Goal: Register for event/course

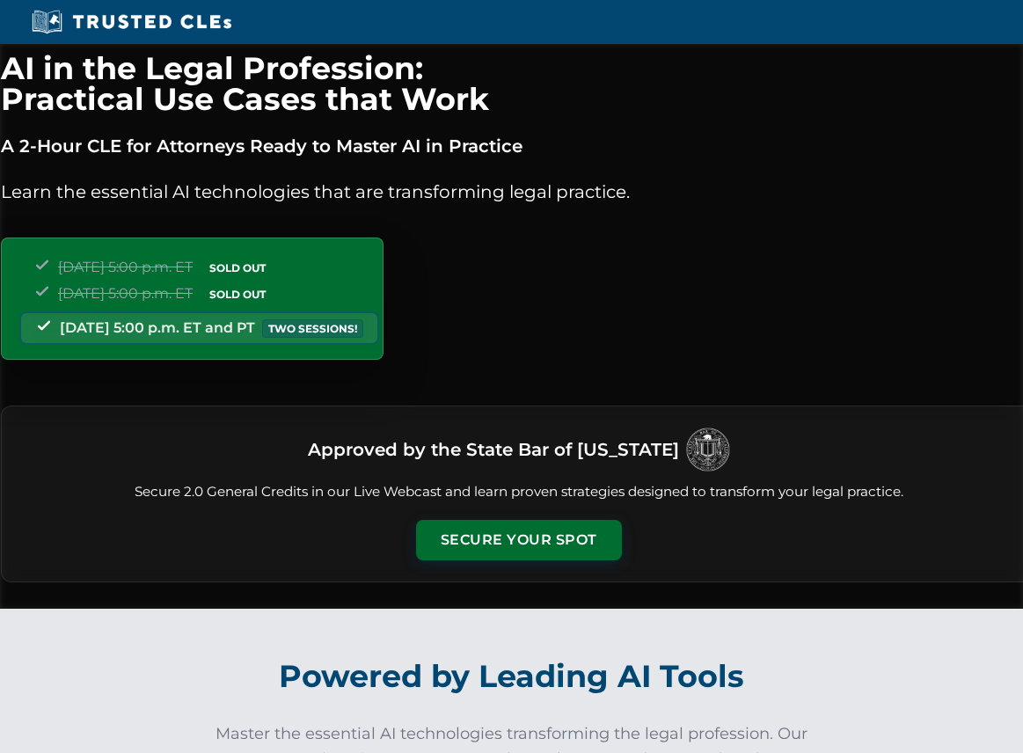
click at [528, 563] on div "Approved by the State Bar of [US_STATE] Secure 2.0 General Credits in our Live …" at bounding box center [519, 494] width 1037 height 177
click at [534, 546] on button "Secure Your Spot" at bounding box center [519, 538] width 206 height 40
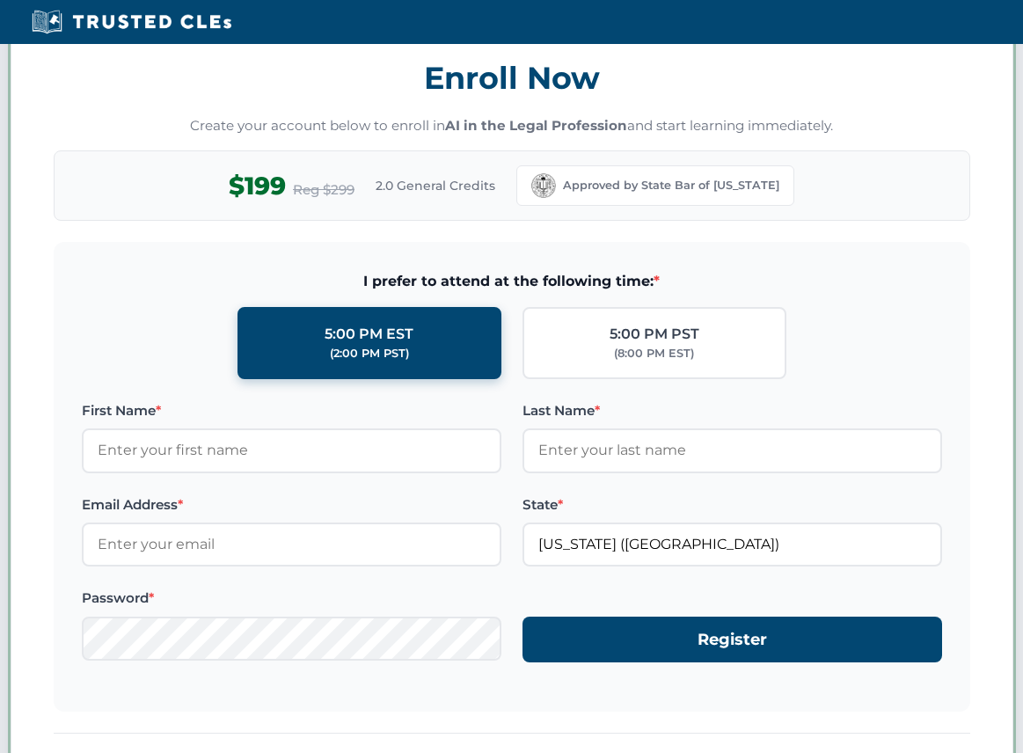
scroll to position [1525, 0]
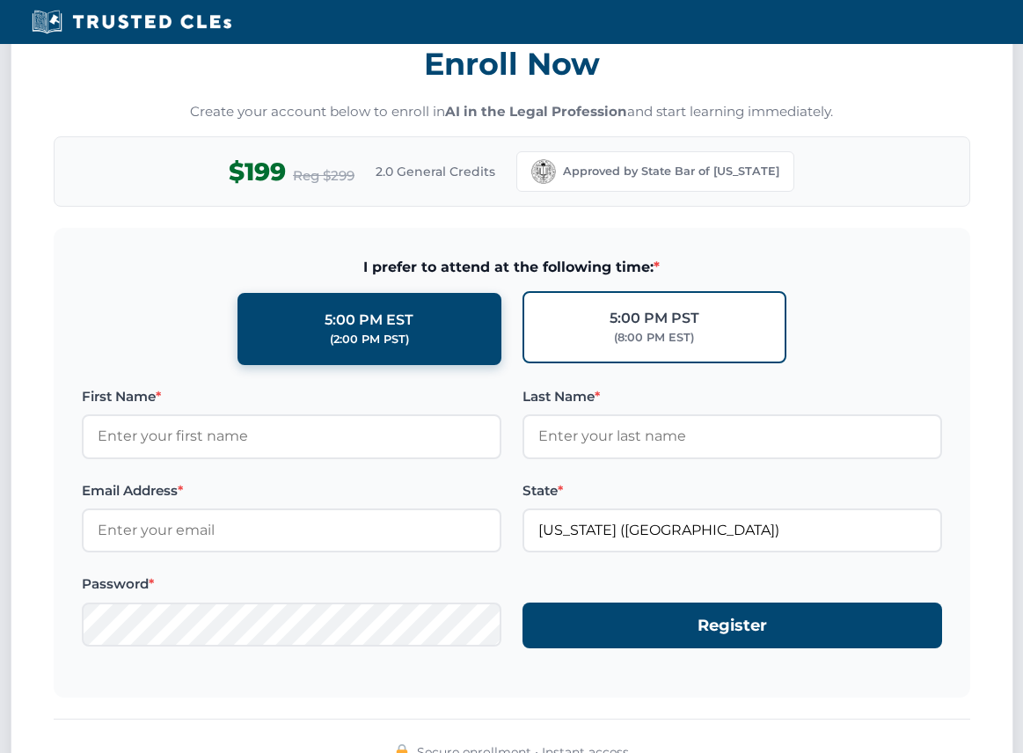
click at [628, 337] on div "(8:00 PM EST)" at bounding box center [654, 338] width 80 height 18
click at [0, 0] on input "5:00 PM PST (8:00 PM EST)" at bounding box center [0, 0] width 0 height 0
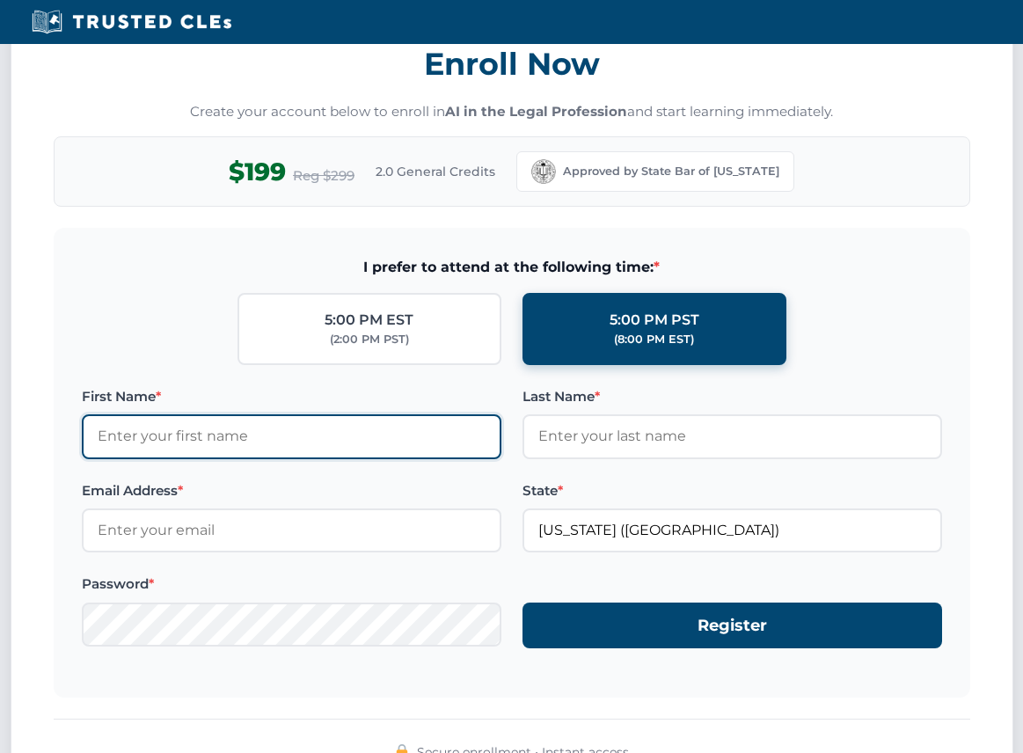
click at [342, 419] on input "First Name *" at bounding box center [292, 436] width 420 height 44
type input "[PERSON_NAME]"
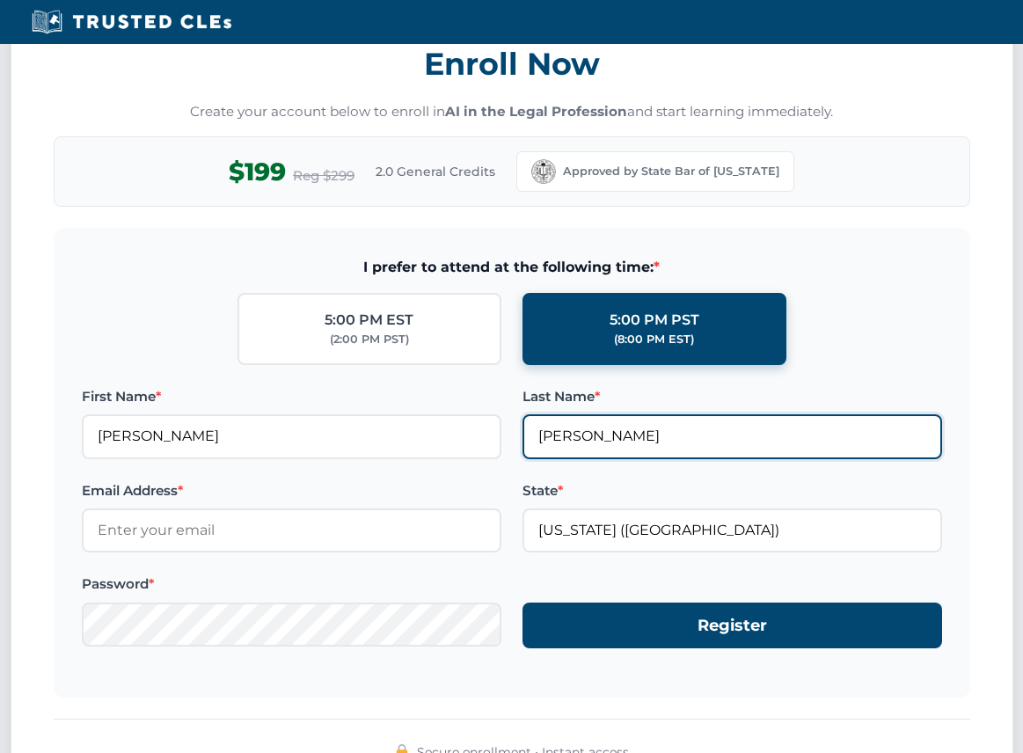
type input "[EMAIL_ADDRESS][DOMAIN_NAME]"
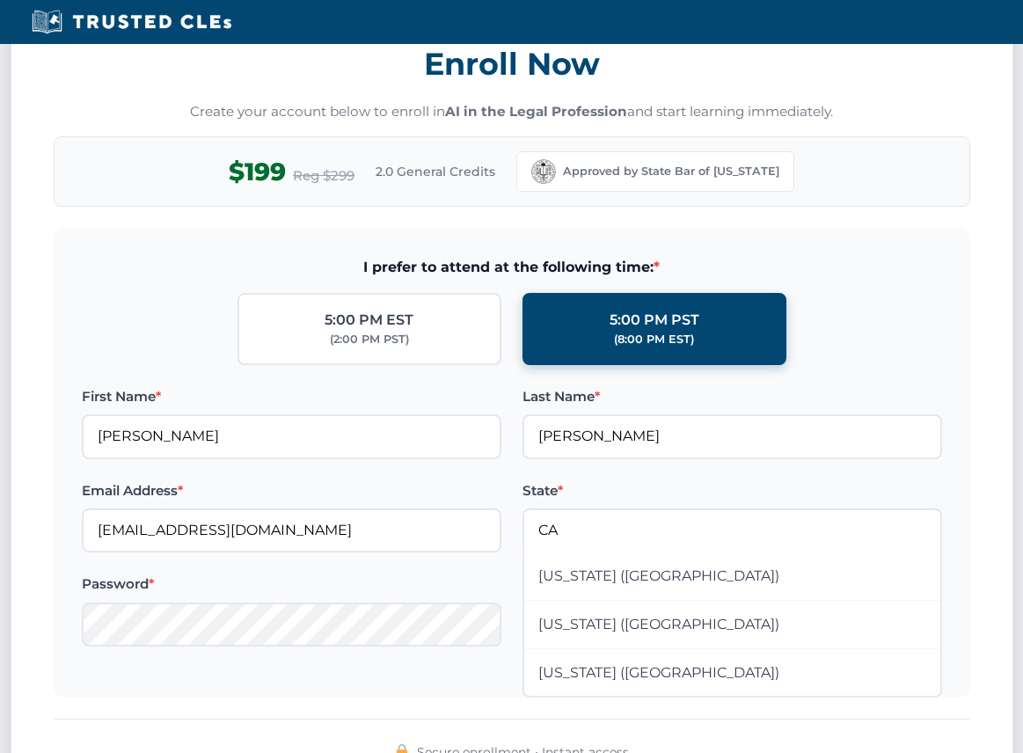
type input "California (CA)"
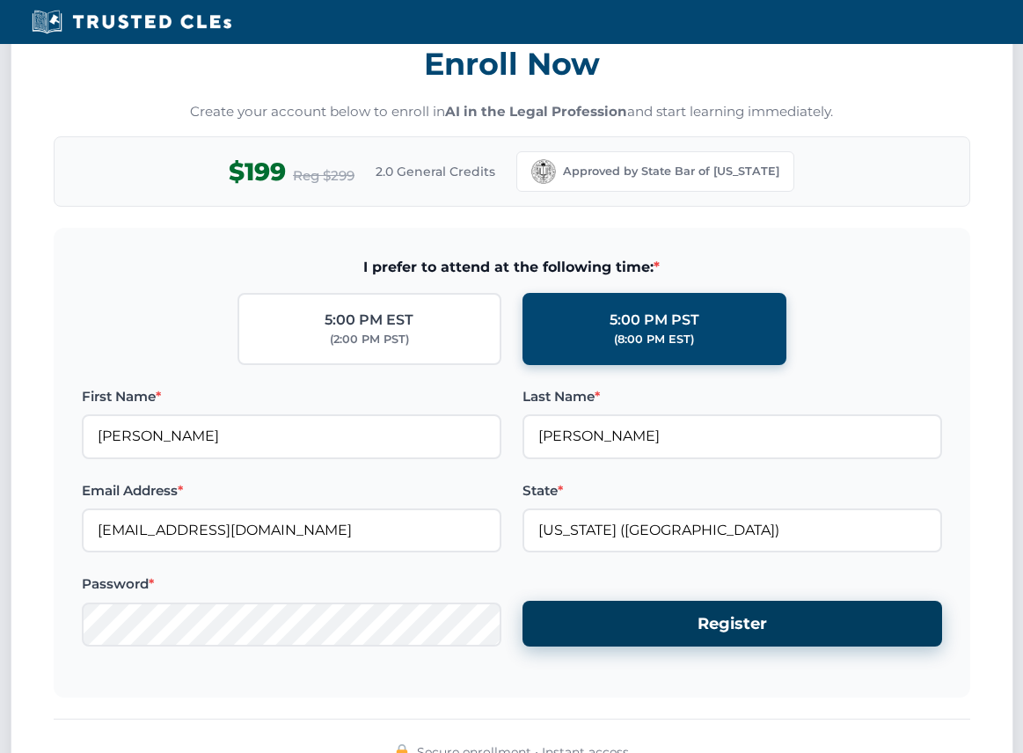
click at [781, 631] on button "Register" at bounding box center [733, 624] width 420 height 47
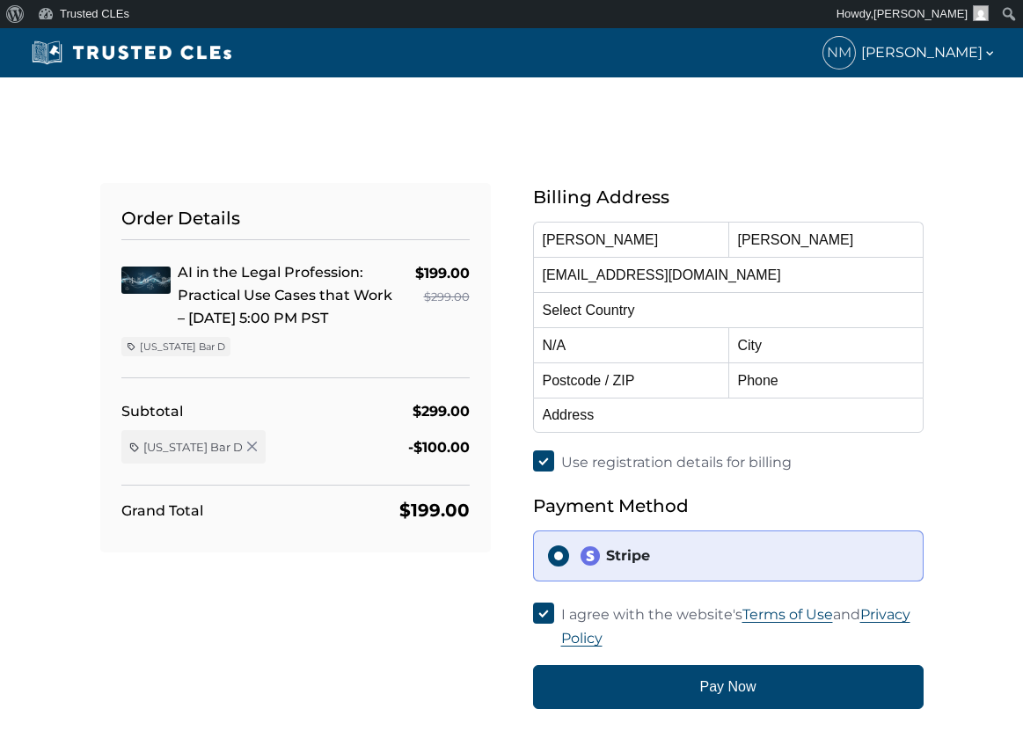
select select "United States"
select select "California"
click at [821, 353] on input "text" at bounding box center [826, 344] width 195 height 35
type input "Santa Barbara"
type input "93101"
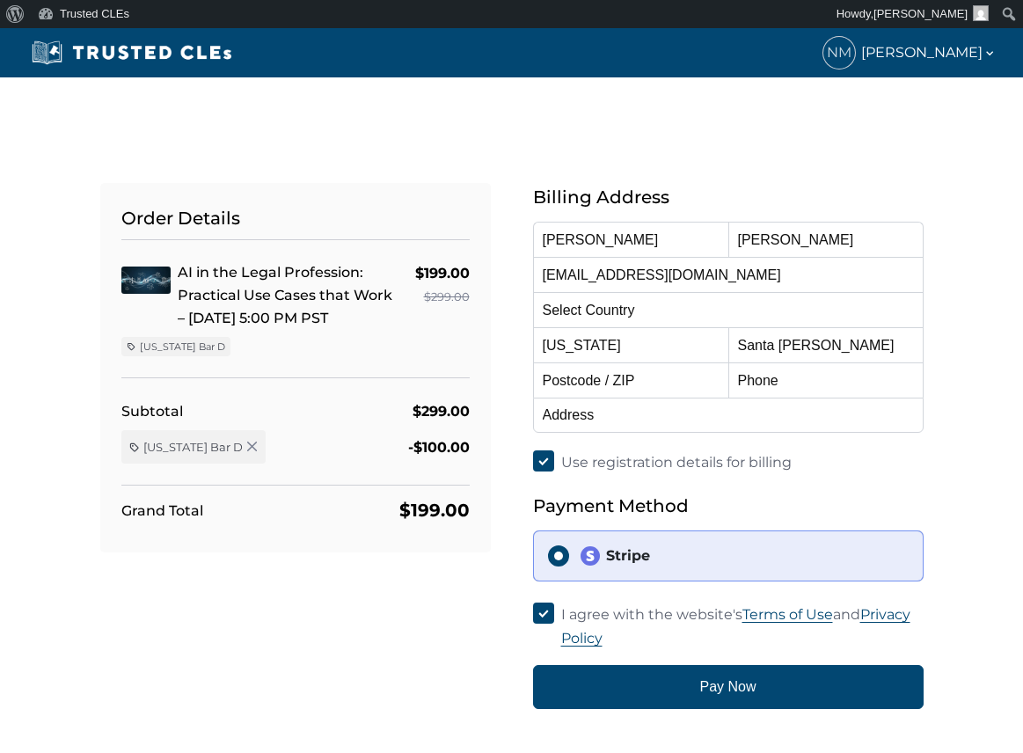
type input "8059667000"
type input "820 State Street, Fourth Floor"
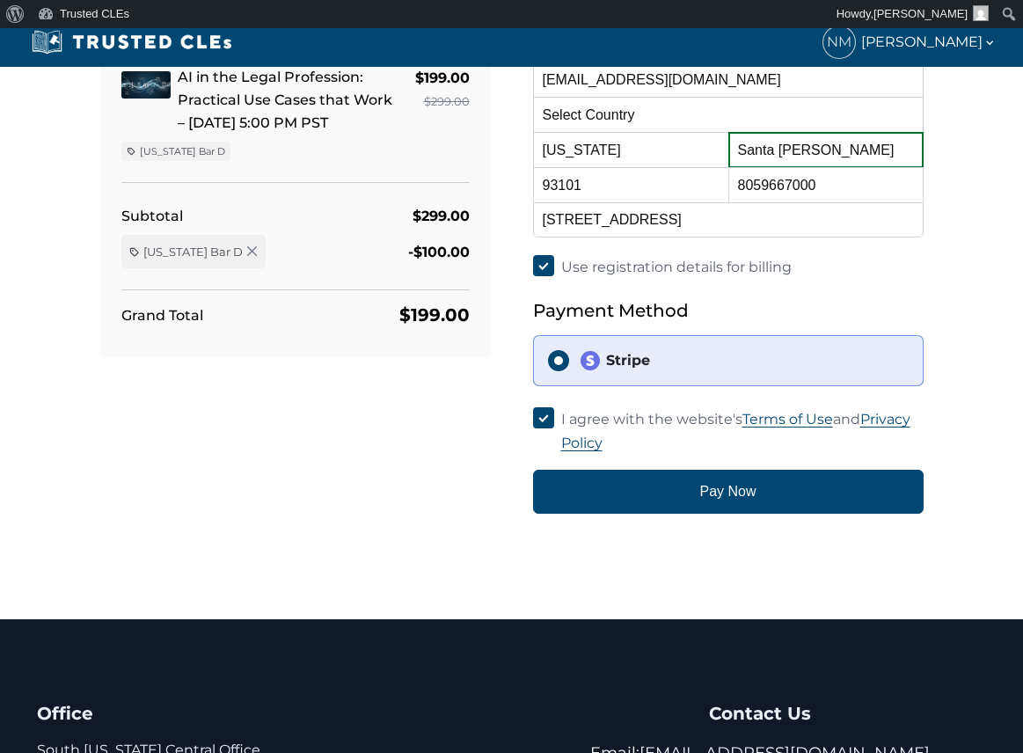
scroll to position [88, 0]
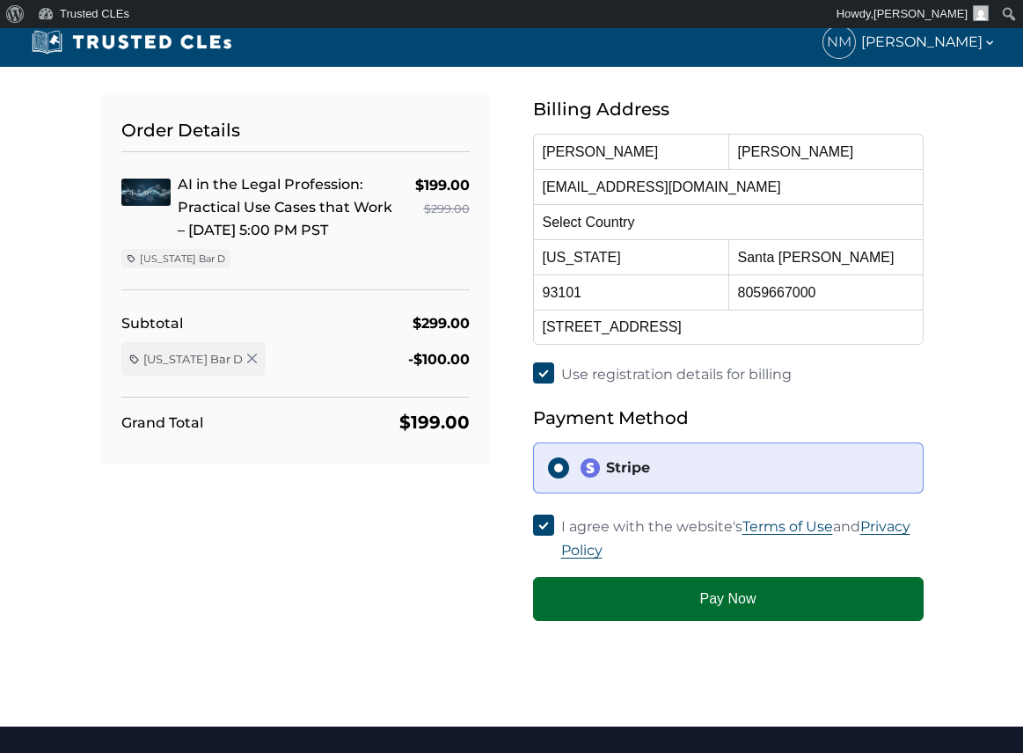
click at [766, 612] on button "Pay Now" at bounding box center [728, 599] width 391 height 44
